Goal: Transaction & Acquisition: Obtain resource

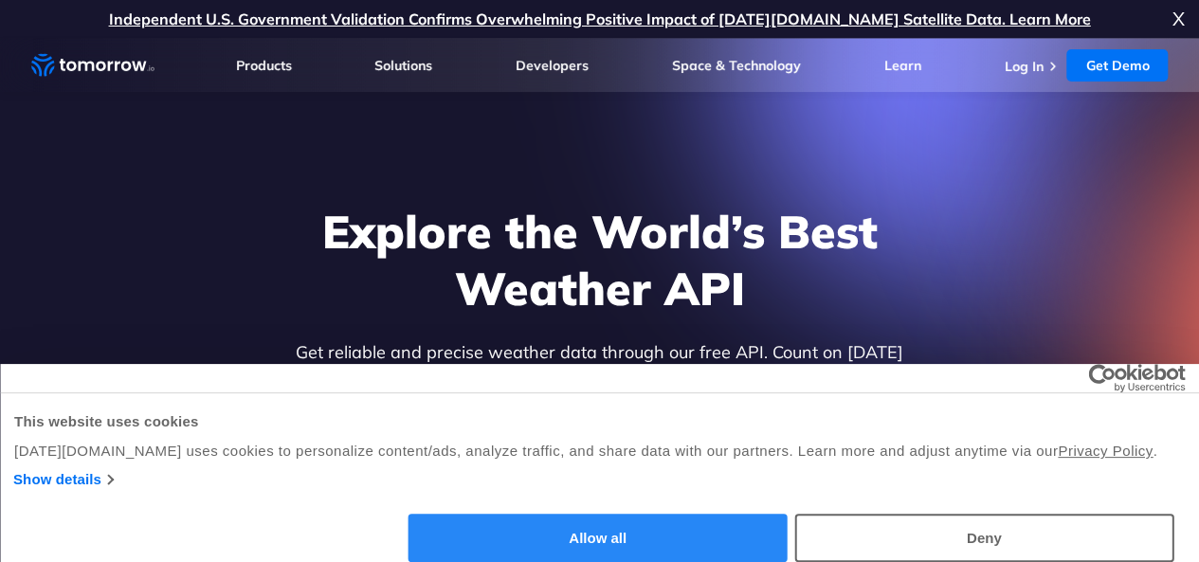
click at [788, 514] on button "Allow all" at bounding box center [598, 538] width 379 height 48
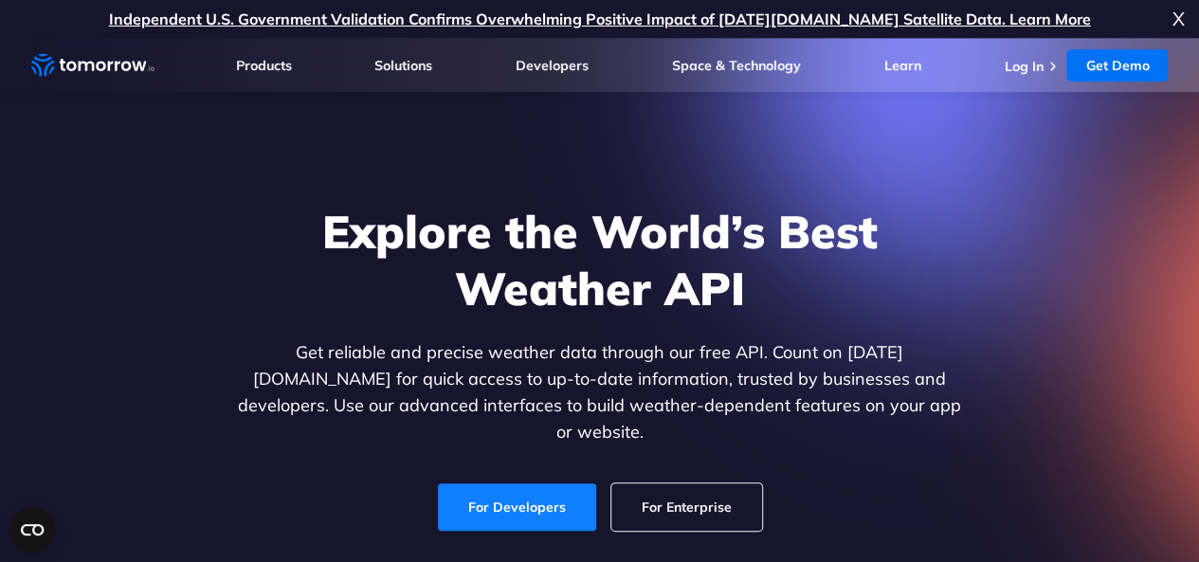
click at [552, 501] on link "For Developers" at bounding box center [517, 506] width 158 height 47
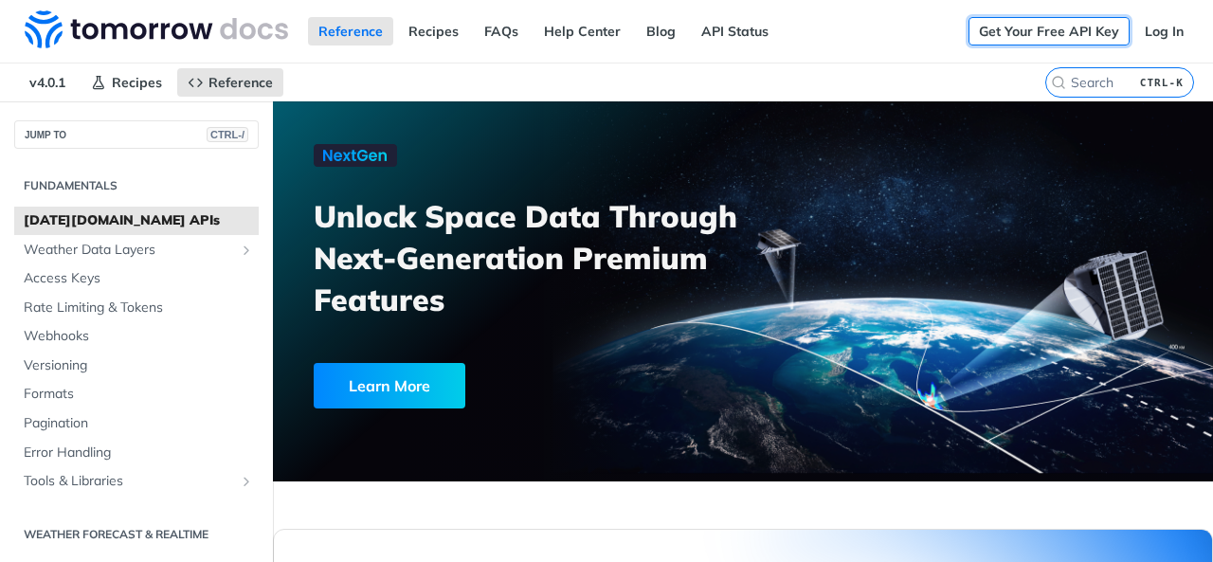
click at [1073, 33] on link "Get Your Free API Key" at bounding box center [1049, 31] width 161 height 28
click at [1160, 33] on link "Log In" at bounding box center [1165, 31] width 60 height 28
